Goal: Information Seeking & Learning: Learn about a topic

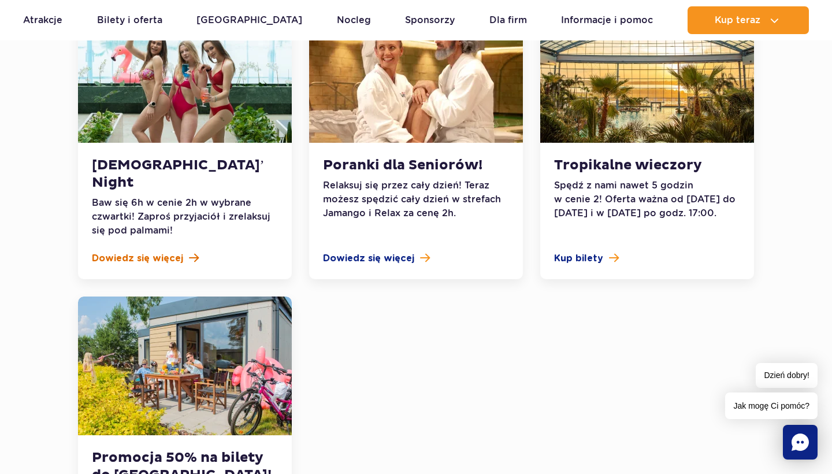
scroll to position [1271, 0]
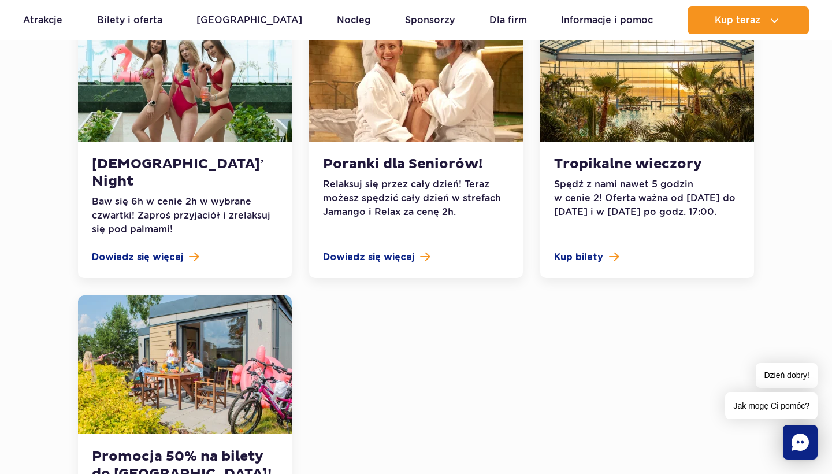
click at [150, 195] on p "Baw się 6h w cenie 2h w wybrane czwartki! Zaproś przyjaciół i zrelaksuj się pod…" at bounding box center [185, 216] width 186 height 42
click at [147, 189] on div "Ladies’ Night Baw się 6h w cenie 2h w wybrane czwartki! Zaproś przyjaciół i zre…" at bounding box center [185, 210] width 214 height 136
click at [150, 250] on span "Dowiedz się więcej" at bounding box center [137, 257] width 91 height 14
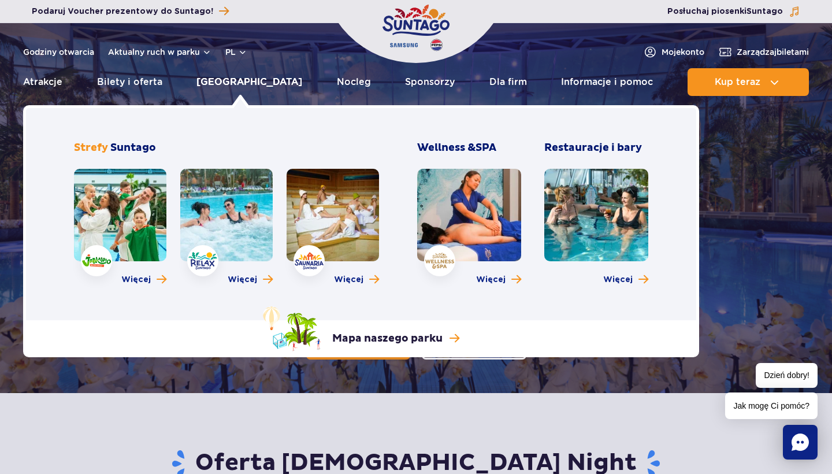
click at [232, 83] on link "[GEOGRAPHIC_DATA]" at bounding box center [249, 82] width 106 height 28
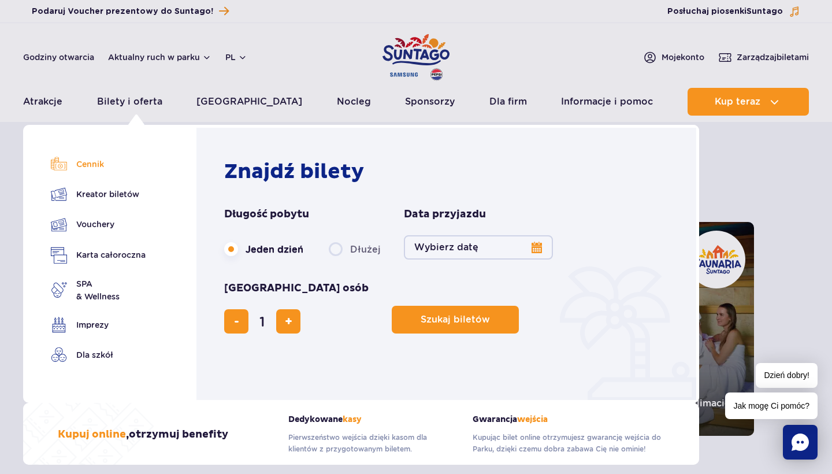
click at [101, 161] on link "Cennik" at bounding box center [98, 164] width 95 height 16
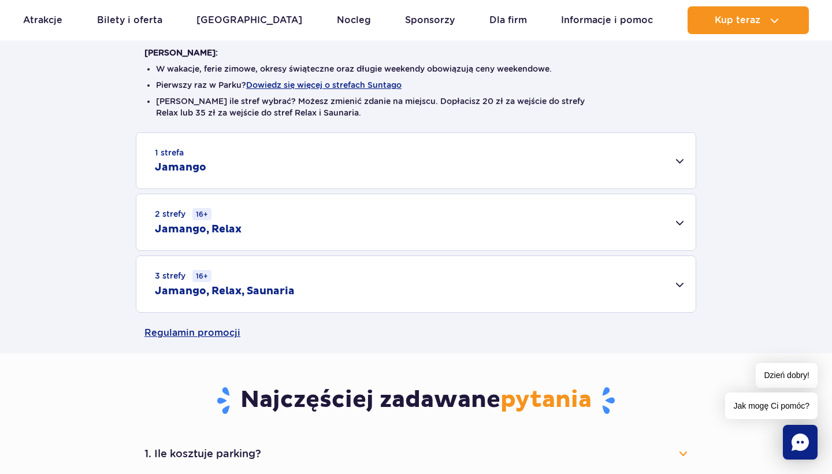
scroll to position [296, 0]
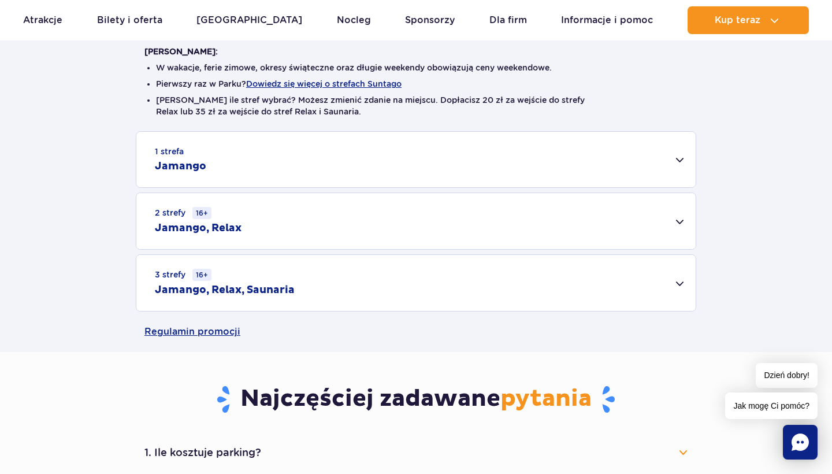
click at [667, 285] on div "3 strefy 16+ Jamango, Relax, Saunaria" at bounding box center [415, 283] width 559 height 56
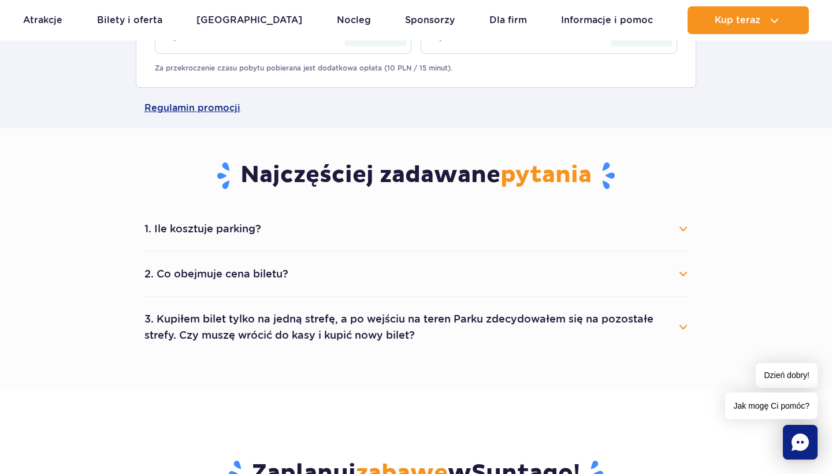
scroll to position [685, 0]
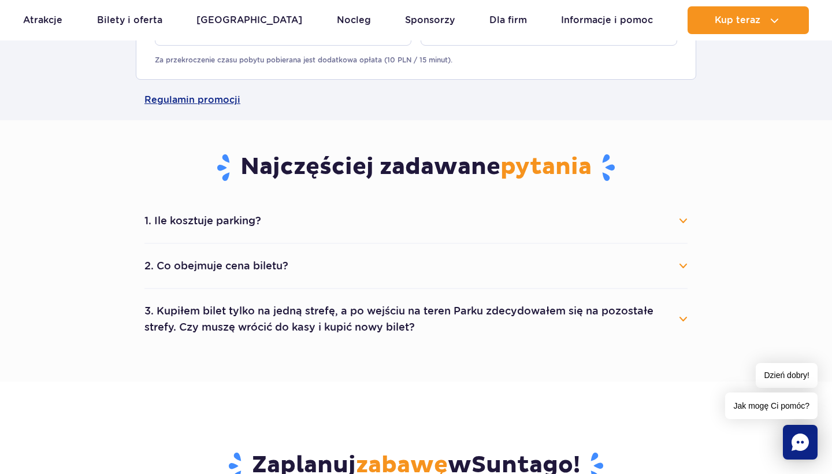
click at [679, 219] on button "1. Ile kosztuje parking?" at bounding box center [415, 220] width 543 height 25
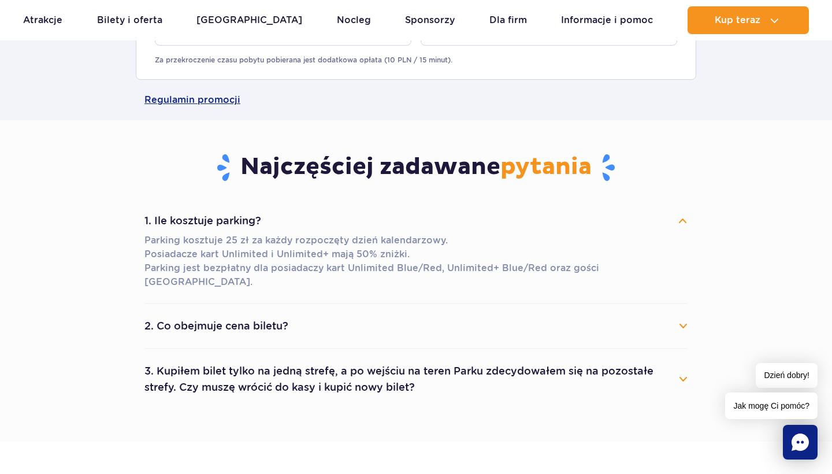
click at [675, 315] on button "2. Co obejmuje cena biletu?" at bounding box center [415, 325] width 543 height 25
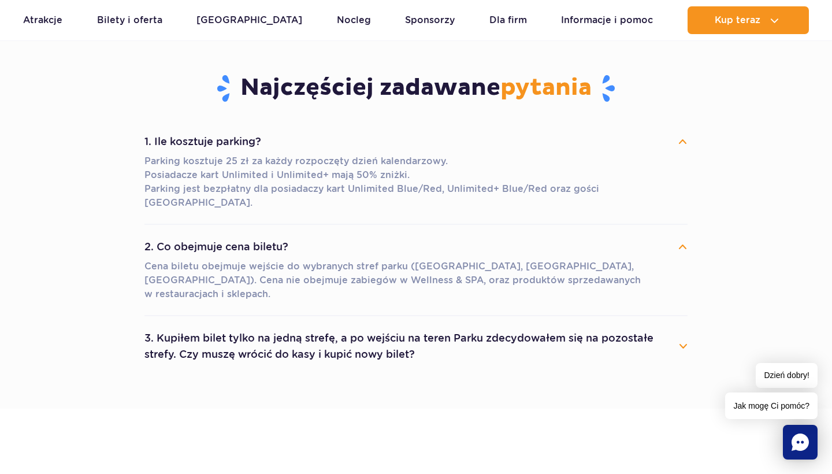
scroll to position [769, 0]
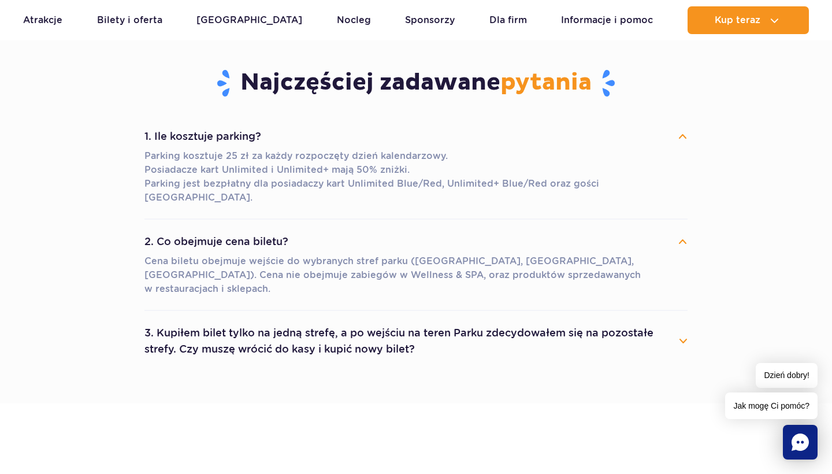
click at [673, 320] on button "3. Kupiłem bilet tylko na jedną strefę, a po wejściu na teren Parku zdecydowałe…" at bounding box center [415, 341] width 543 height 42
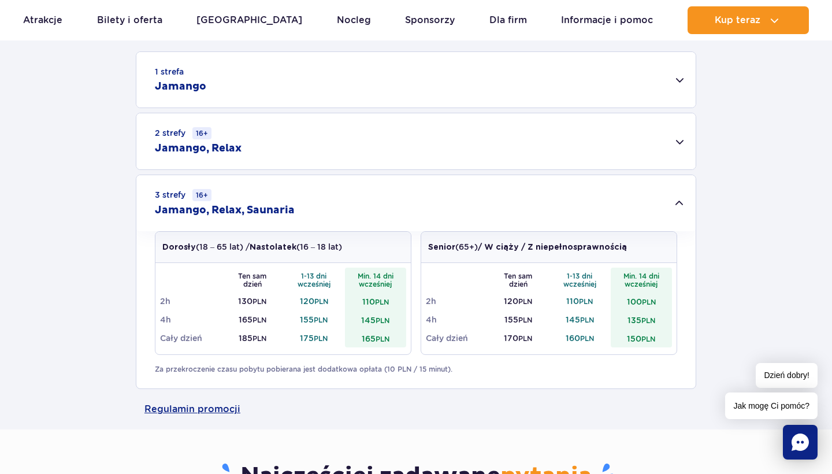
scroll to position [378, 0]
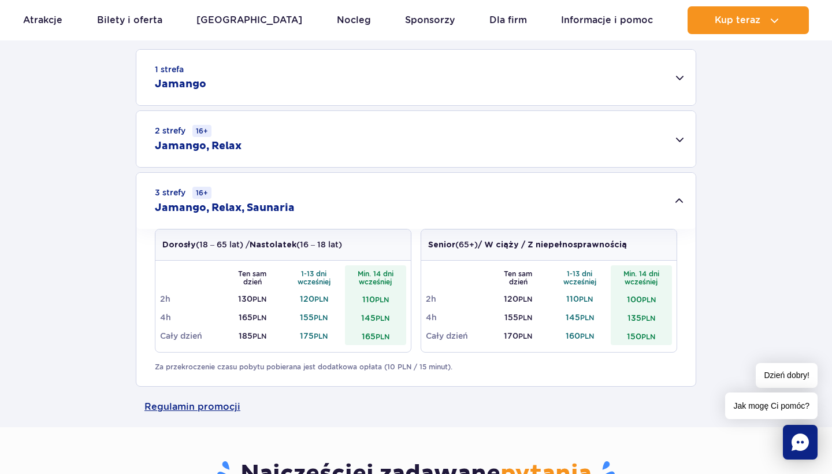
click at [364, 145] on div "2 strefy 16+ Jamango, Relax" at bounding box center [415, 139] width 559 height 56
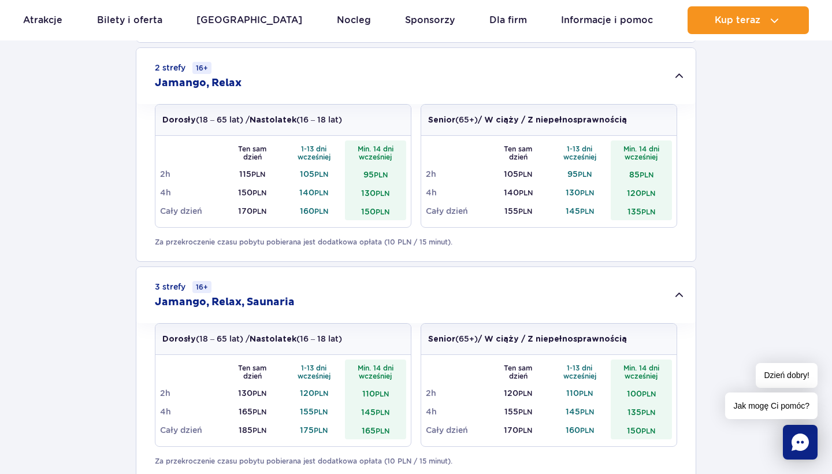
scroll to position [444, 0]
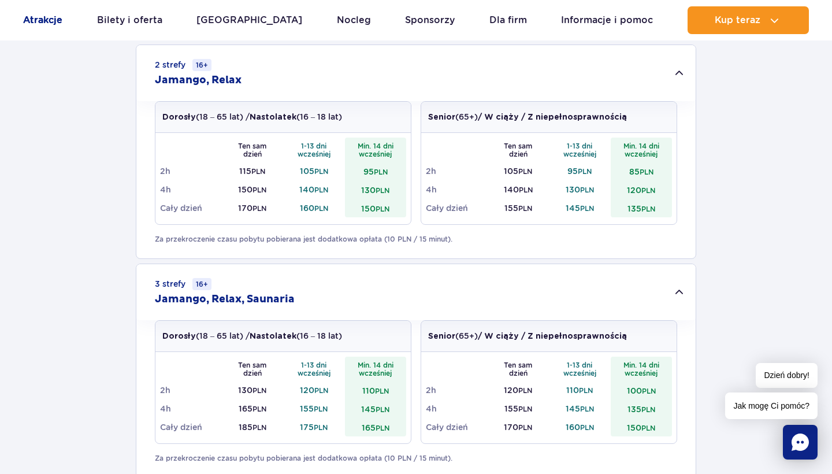
click at [42, 19] on link "Atrakcje" at bounding box center [42, 20] width 39 height 28
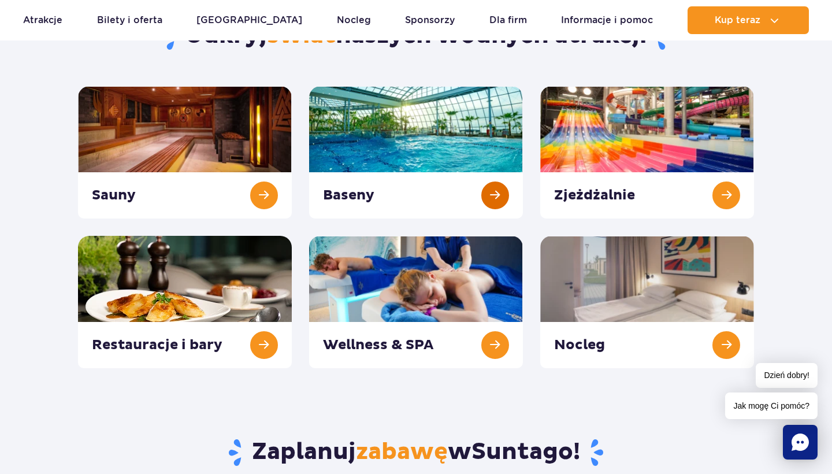
scroll to position [141, 0]
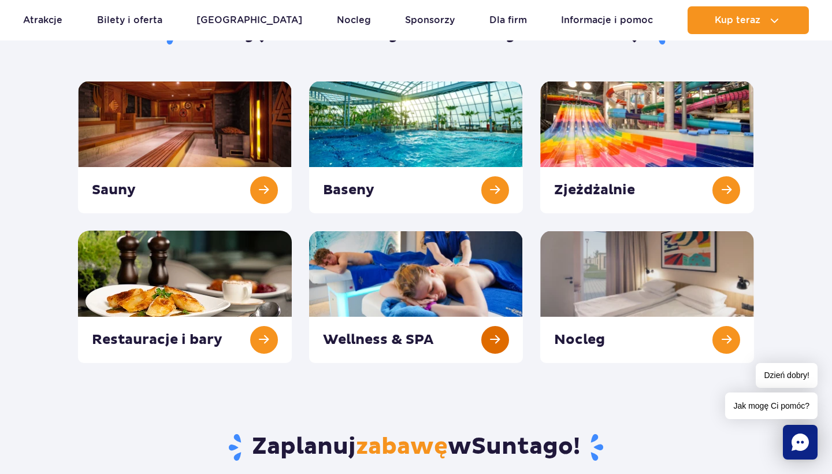
click at [374, 304] on link at bounding box center [416, 296] width 214 height 132
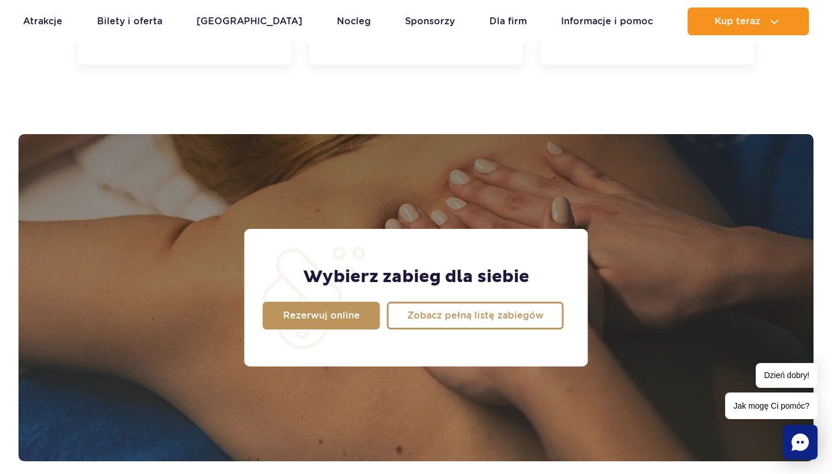
scroll to position [895, 0]
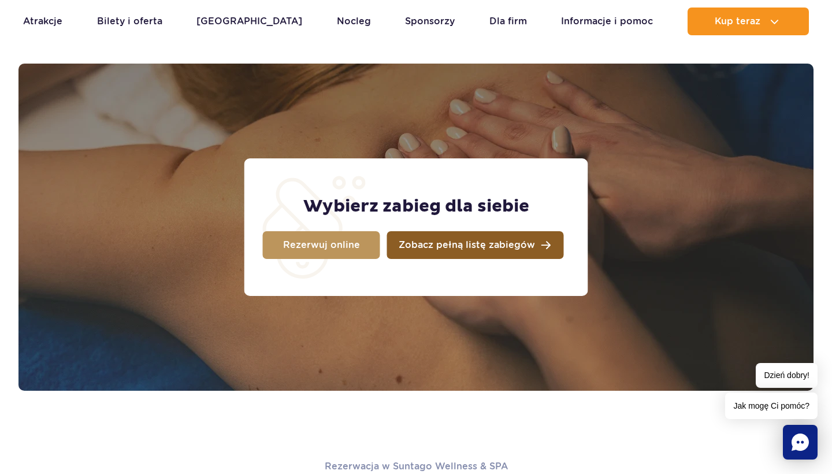
click at [451, 251] on link "Zobacz pełną listę zabiegów" at bounding box center [475, 245] width 177 height 28
